Goal: Book appointment/travel/reservation

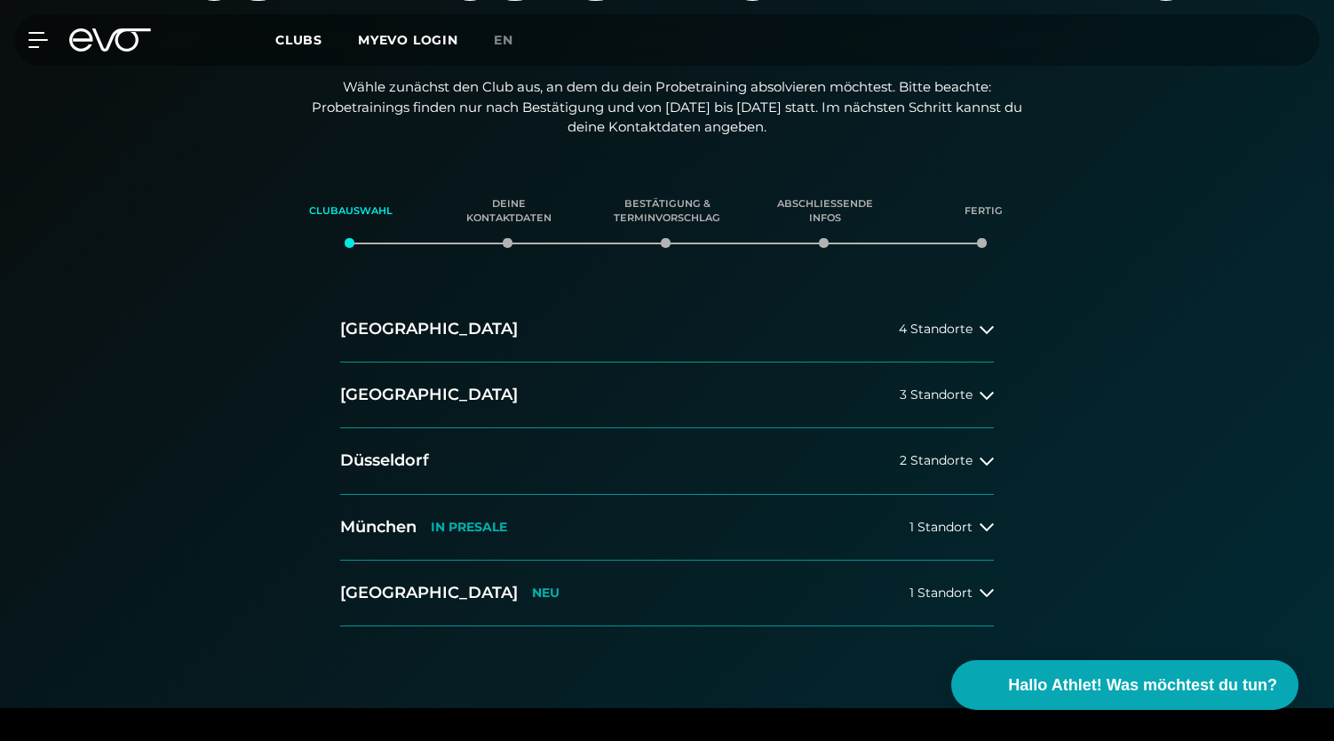
scroll to position [217, 0]
click at [698, 332] on button "[GEOGRAPHIC_DATA] 4 Standorte" at bounding box center [667, 329] width 654 height 66
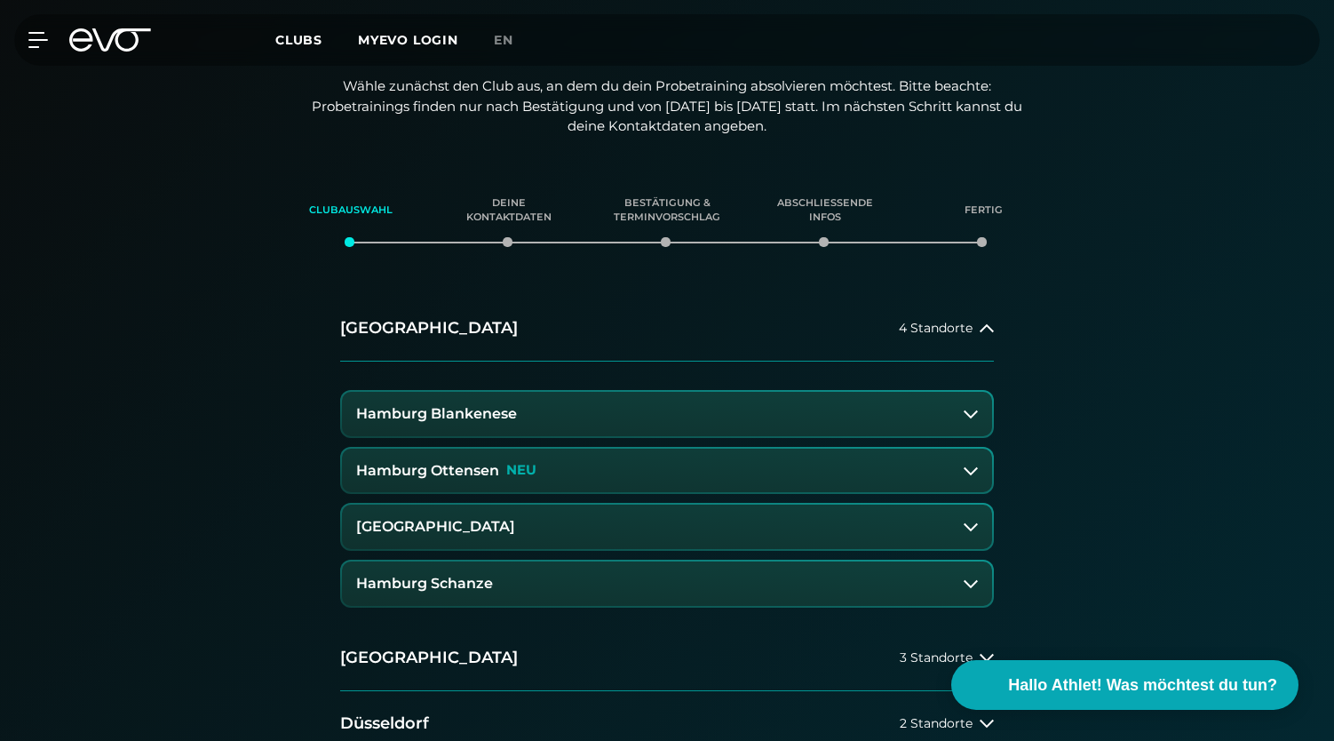
click at [568, 582] on button "Hamburg Schanze" at bounding box center [667, 583] width 650 height 44
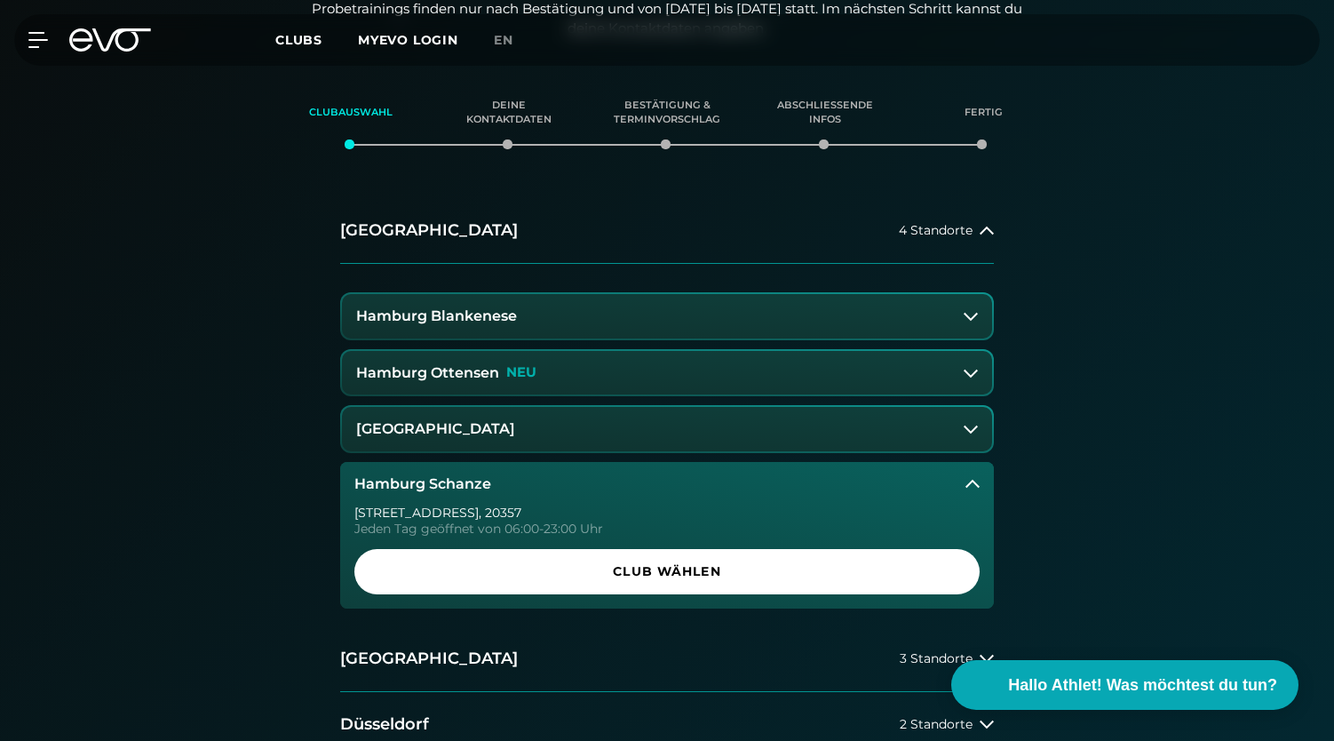
scroll to position [326, 0]
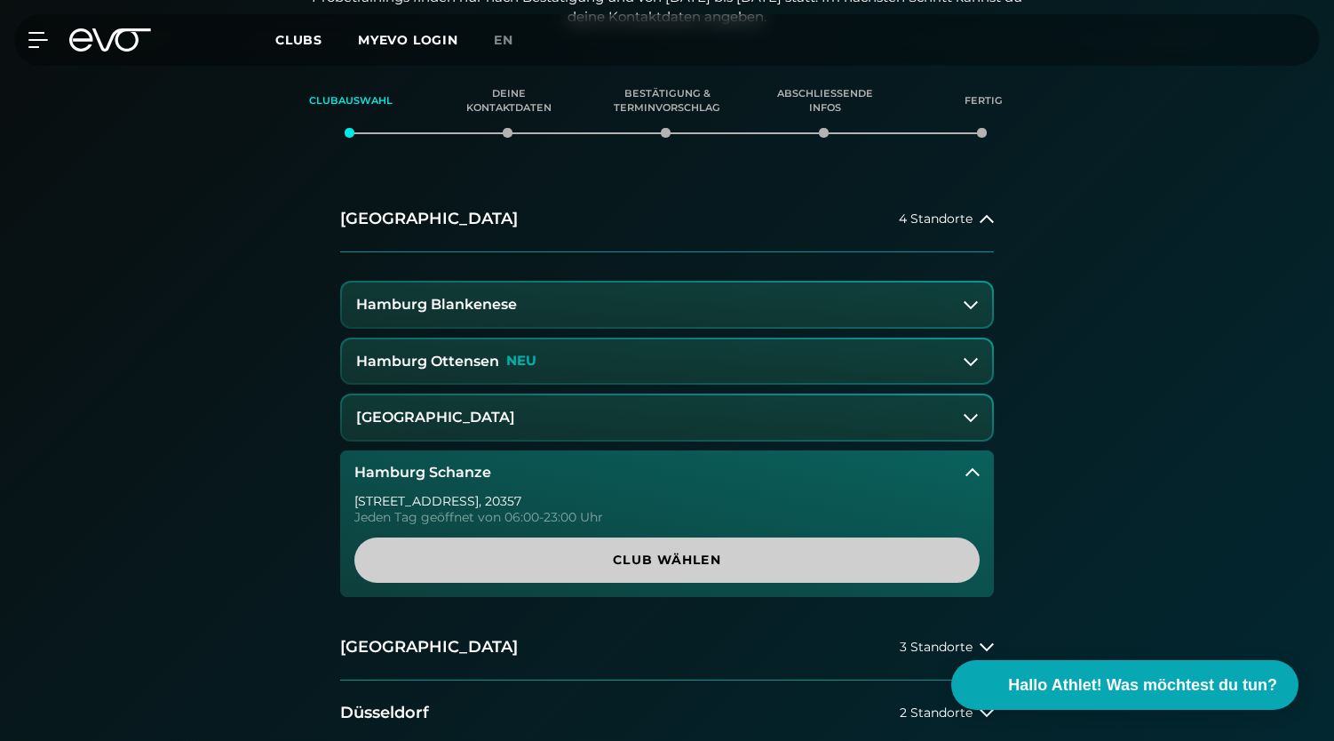
click at [593, 562] on span "Club wählen" at bounding box center [667, 560] width 540 height 19
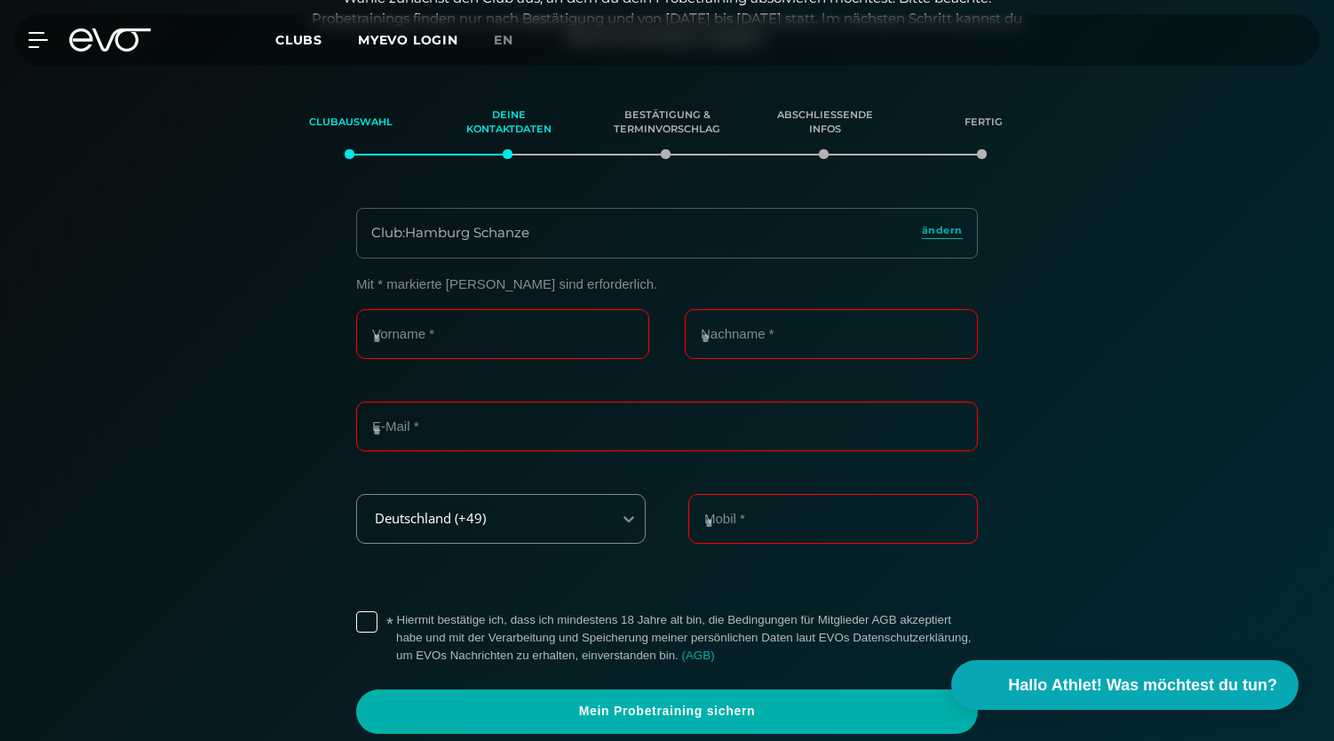
scroll to position [0, 0]
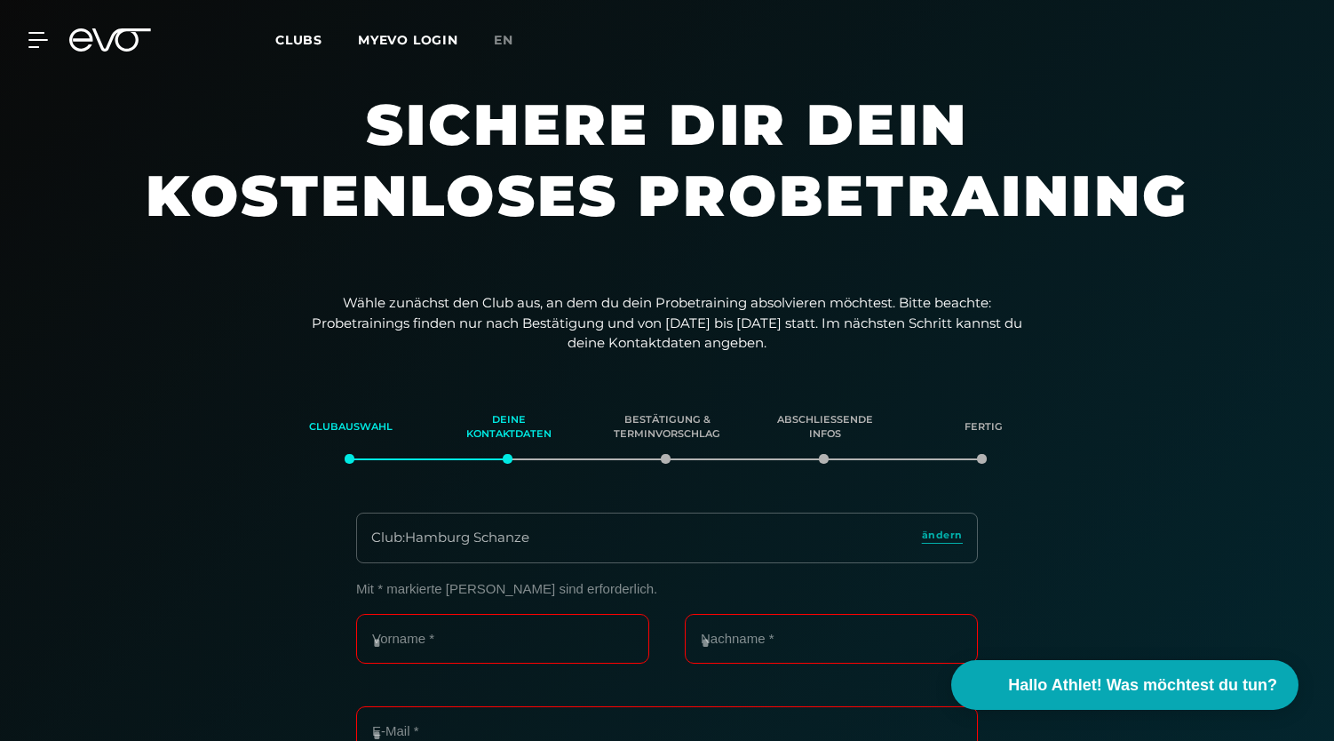
click at [114, 50] on icon at bounding box center [110, 39] width 82 height 23
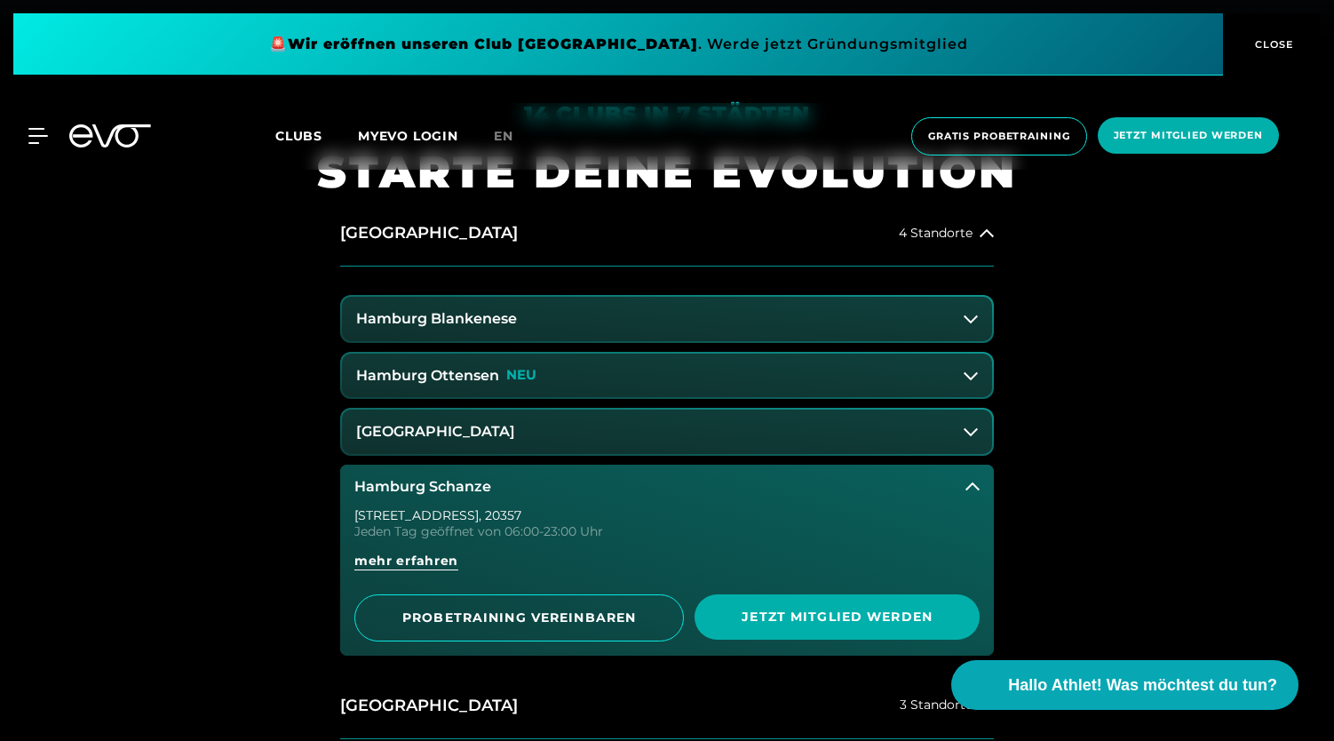
scroll to position [701, 0]
click at [535, 392] on button "Hamburg Ottensen NEU" at bounding box center [667, 376] width 650 height 44
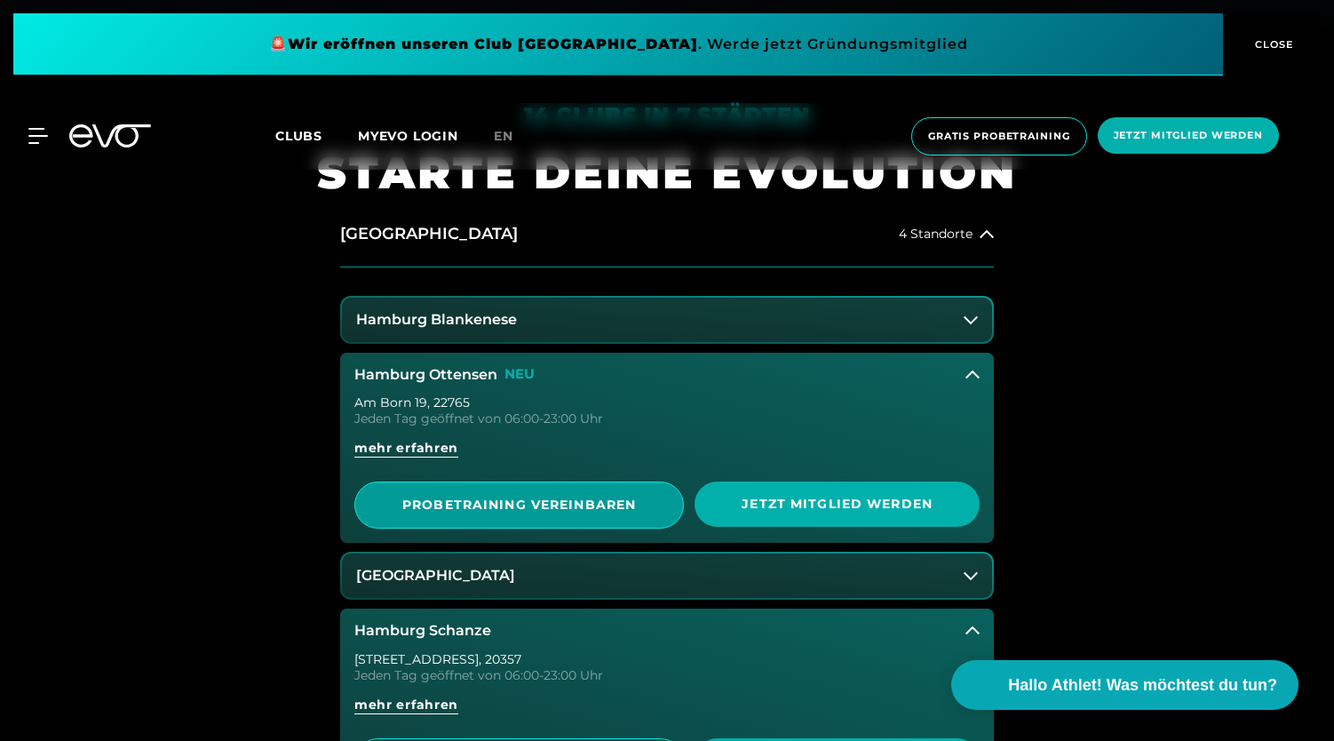
click at [571, 512] on span "PROBETRAINING VEREINBAREN" at bounding box center [519, 504] width 242 height 19
